Goal: Information Seeking & Learning: Learn about a topic

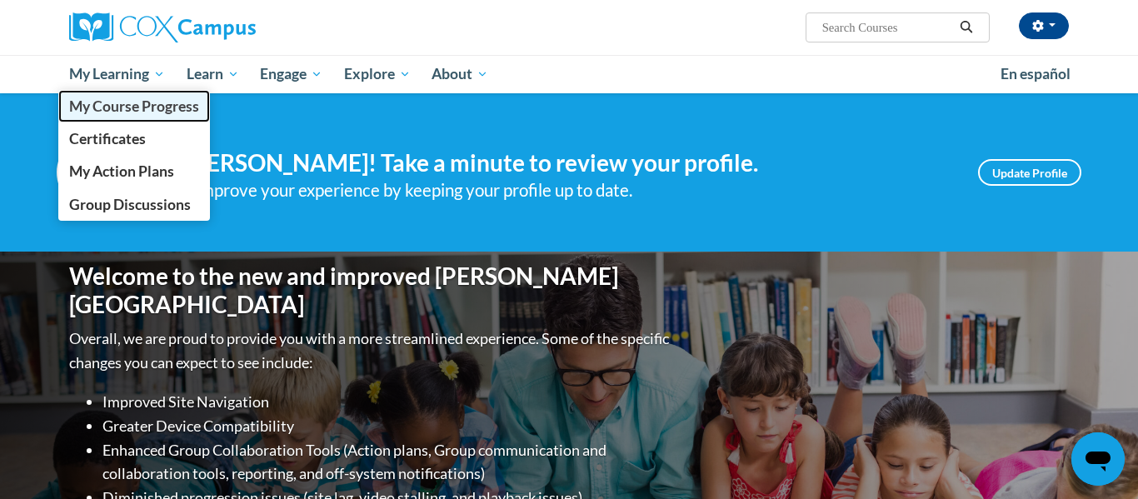
click at [106, 104] on span "My Course Progress" at bounding box center [134, 105] width 130 height 17
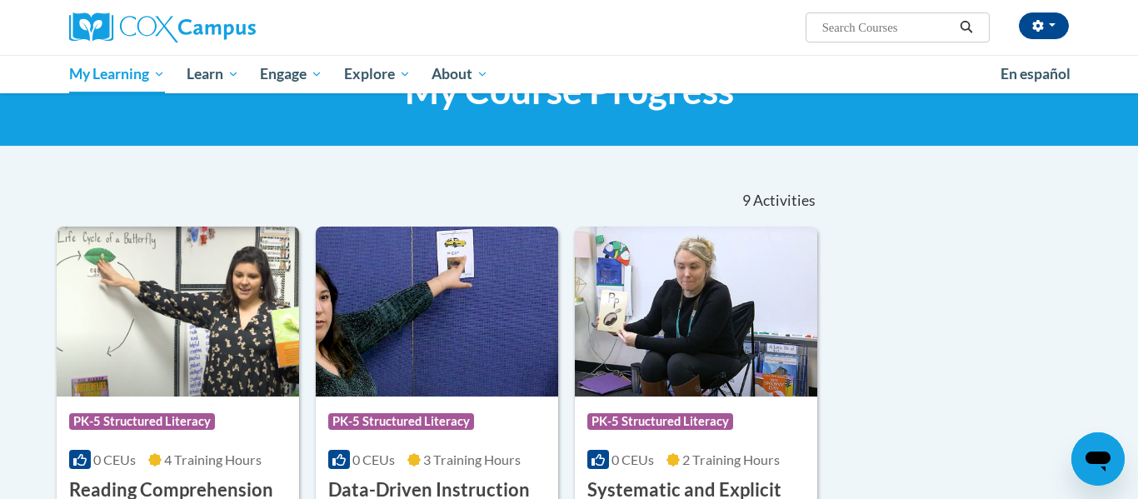
scroll to position [76, 0]
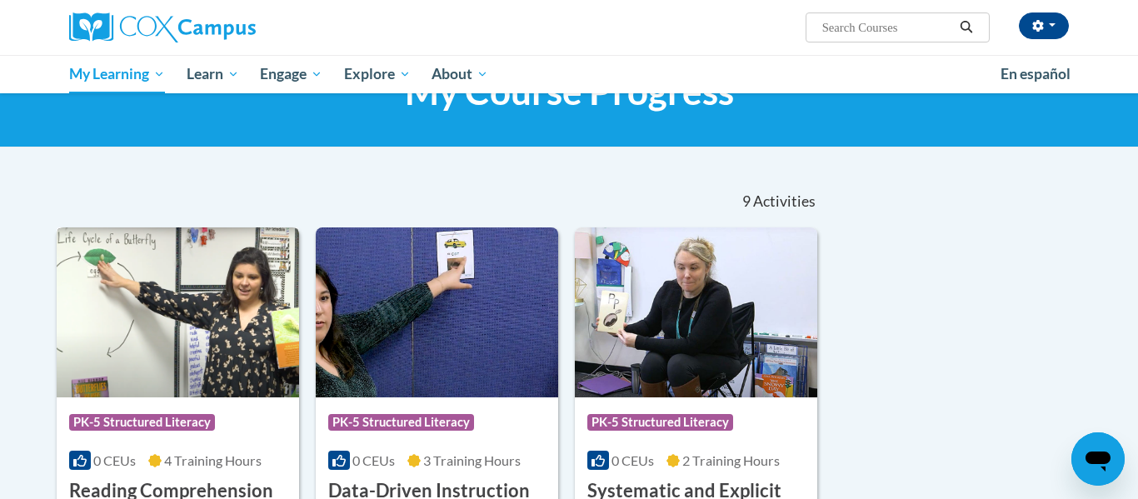
click at [266, 347] on img at bounding box center [178, 312] width 242 height 170
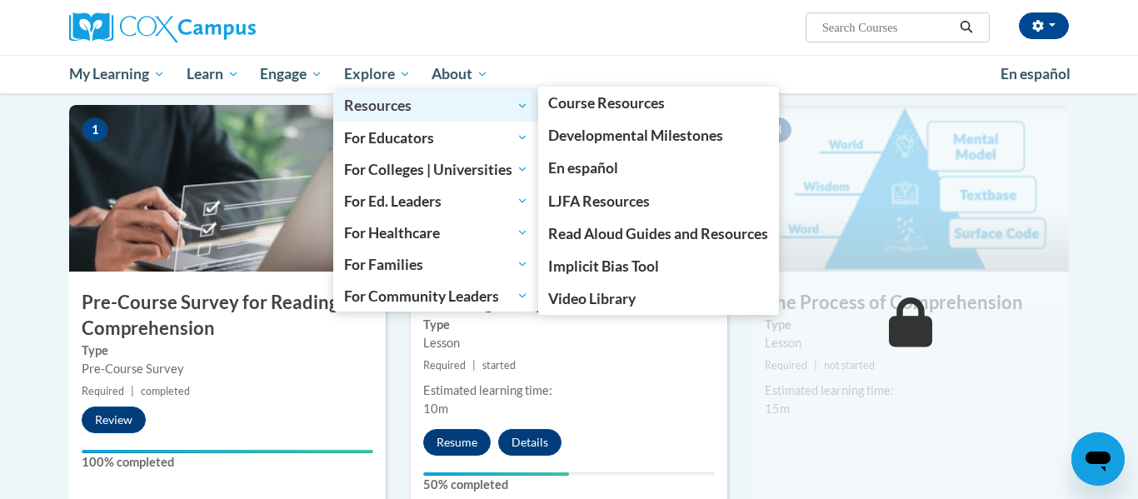
scroll to position [332, 0]
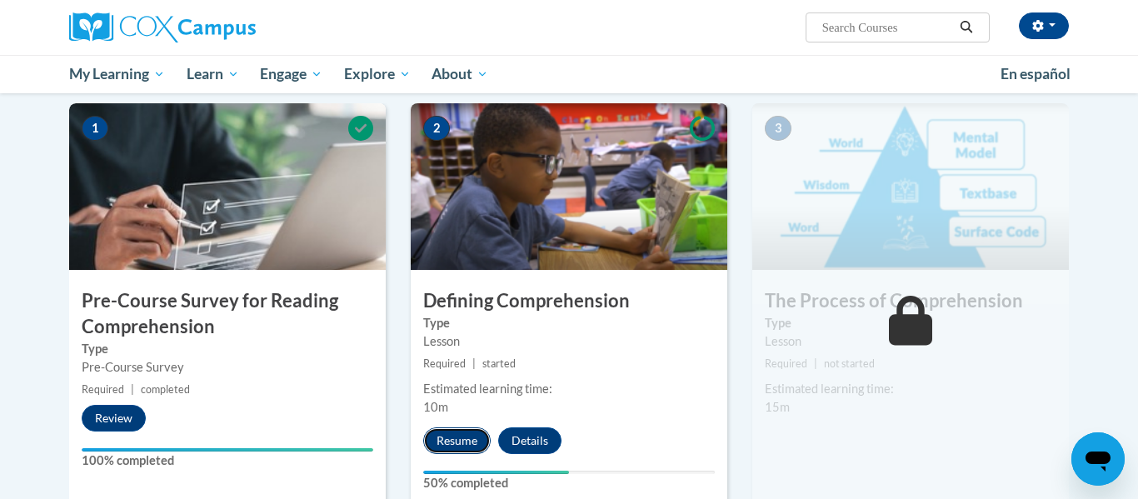
click at [464, 446] on button "Resume" at bounding box center [456, 440] width 67 height 27
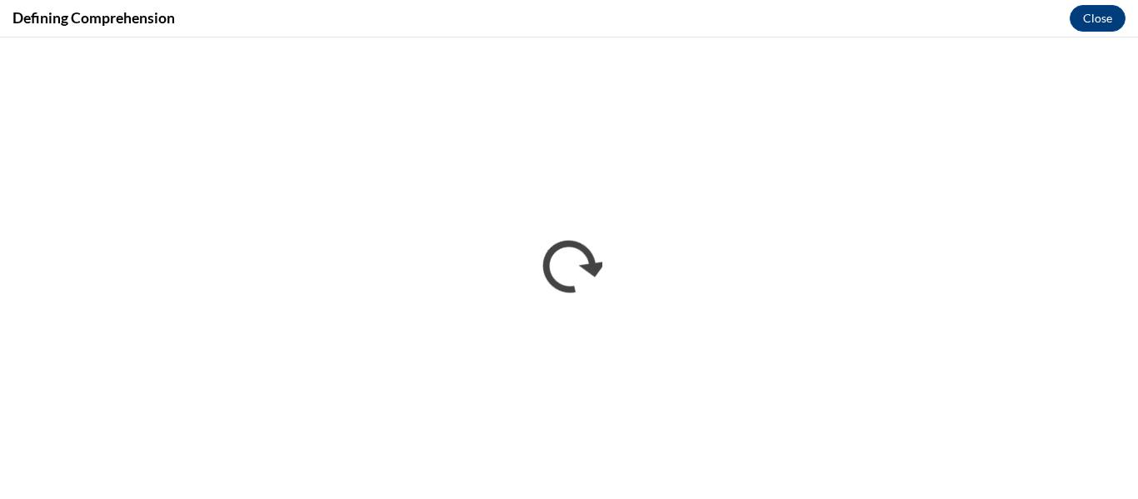
scroll to position [0, 0]
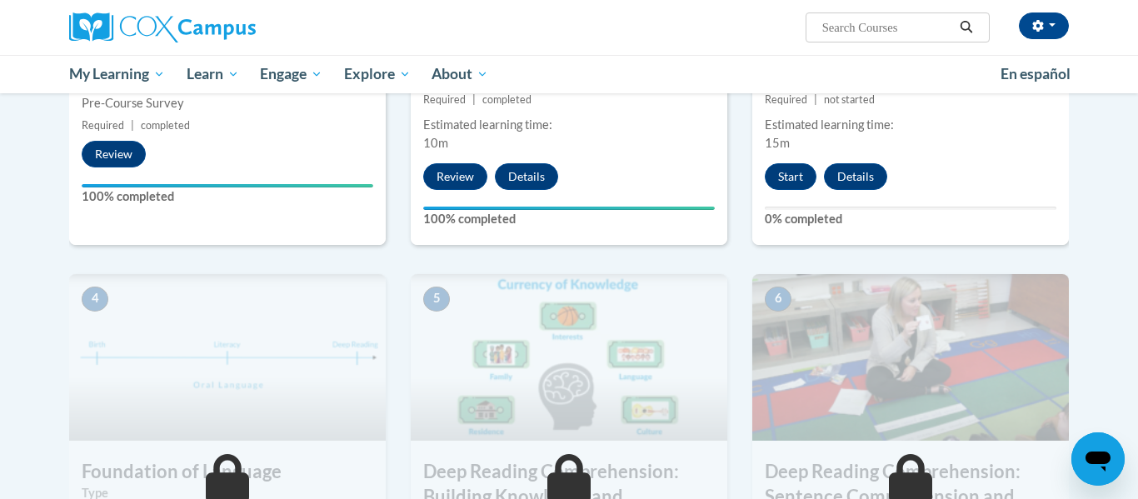
scroll to position [573, 0]
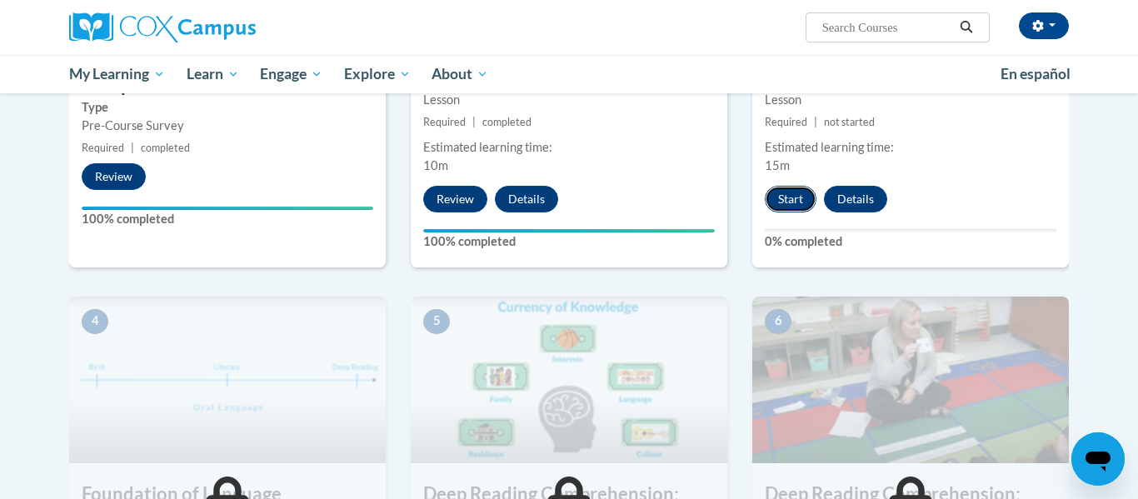
click at [780, 207] on button "Start" at bounding box center [791, 199] width 52 height 27
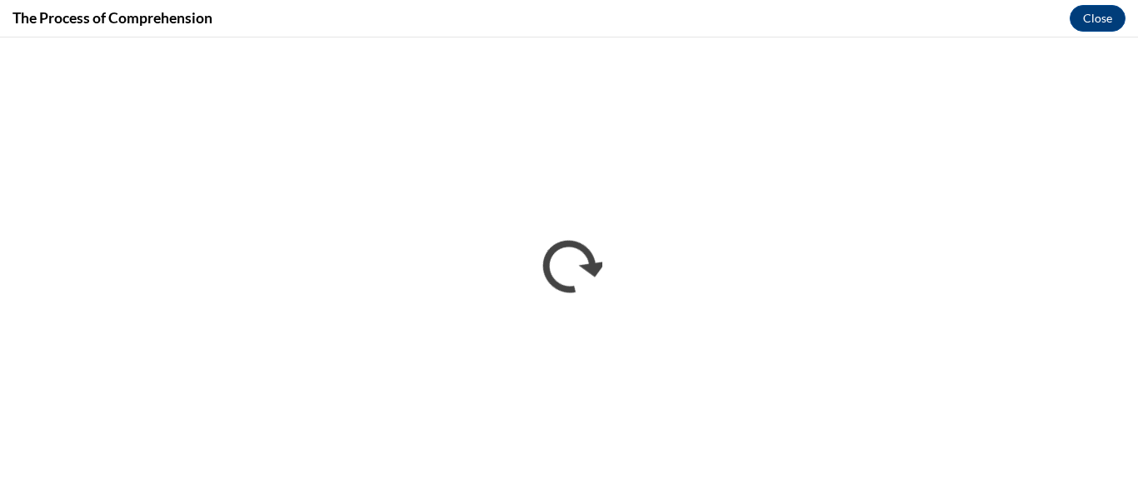
scroll to position [0, 0]
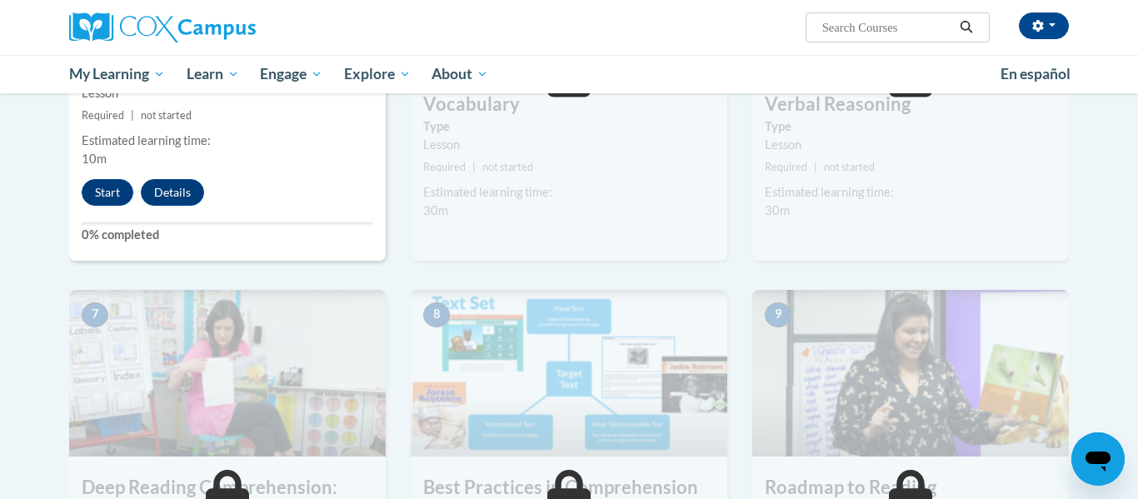
scroll to position [1021, 0]
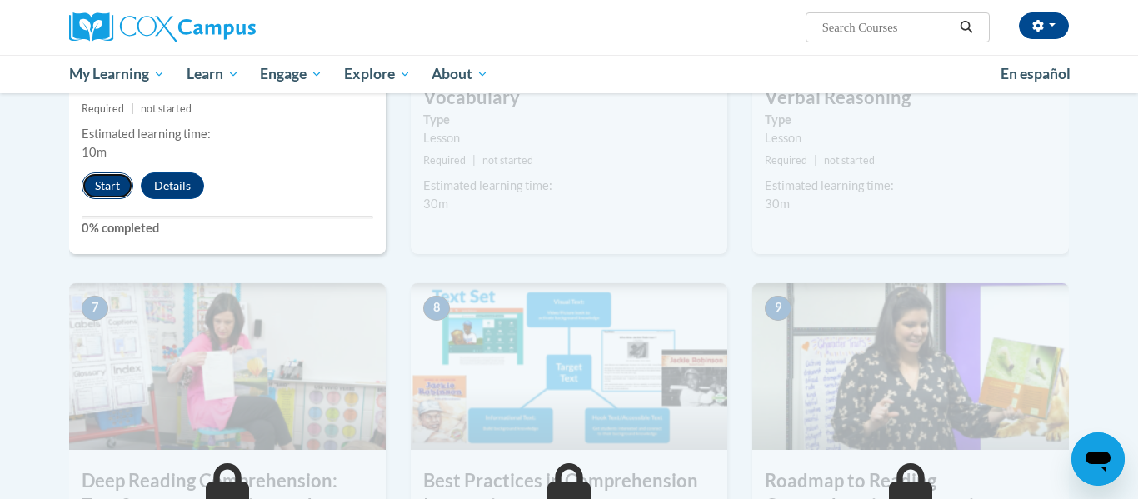
click at [103, 185] on button "Start" at bounding box center [108, 185] width 52 height 27
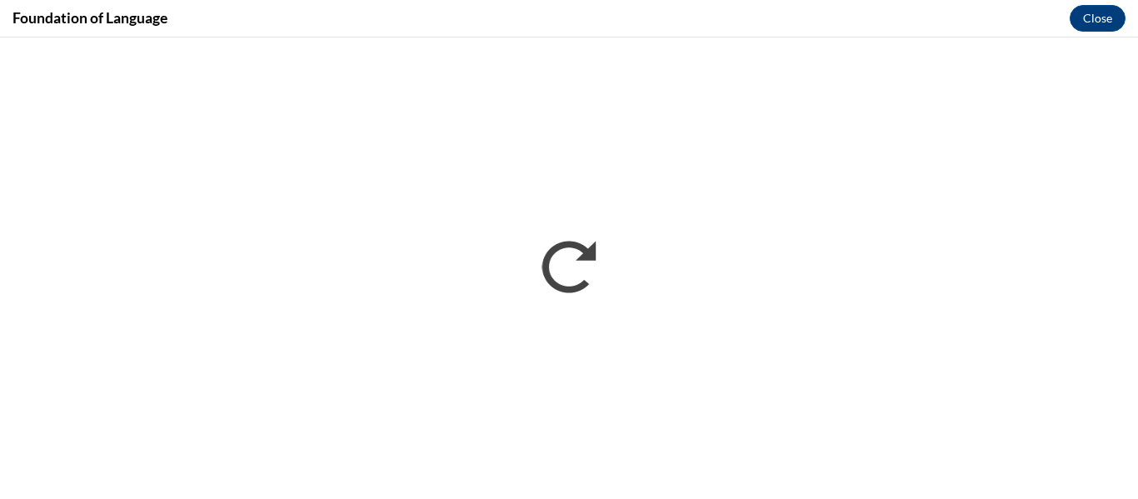
scroll to position [0, 0]
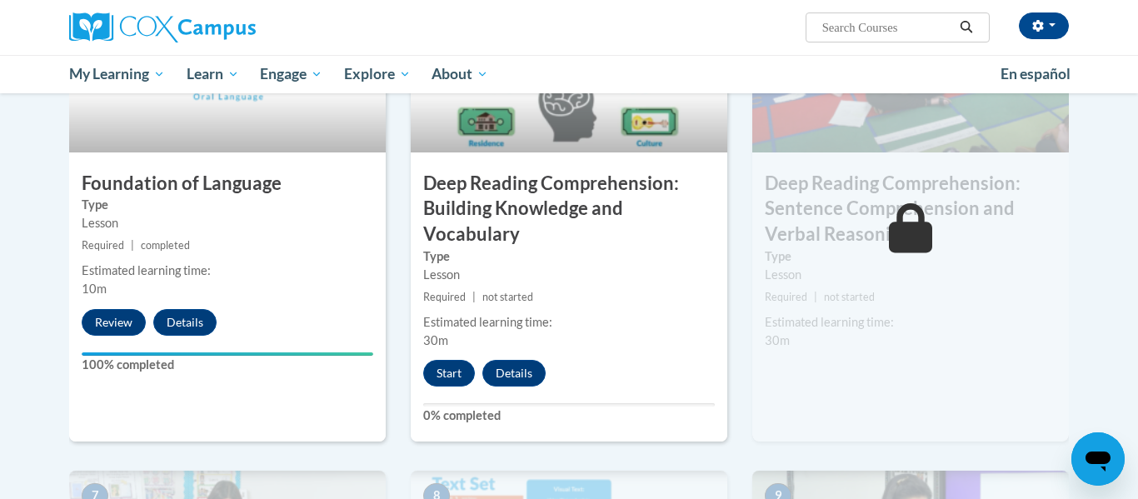
scroll to position [887, 0]
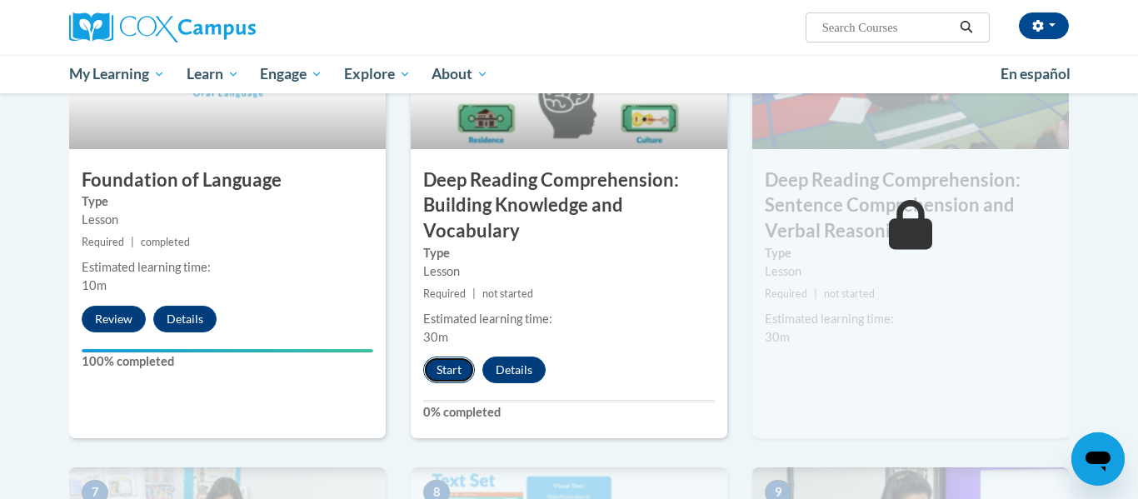
click at [445, 377] on button "Start" at bounding box center [449, 370] width 52 height 27
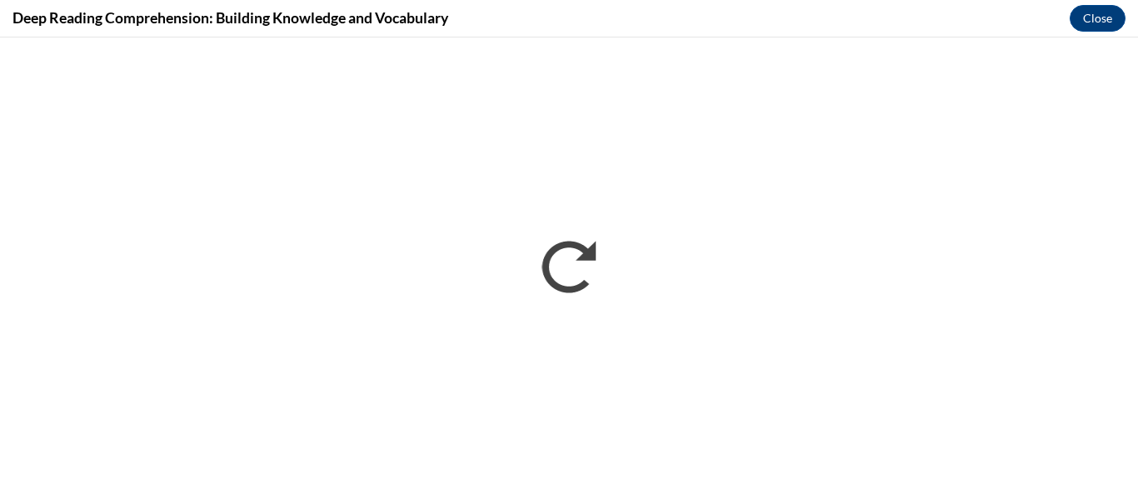
scroll to position [0, 0]
